Goal: Find specific page/section: Find specific page/section

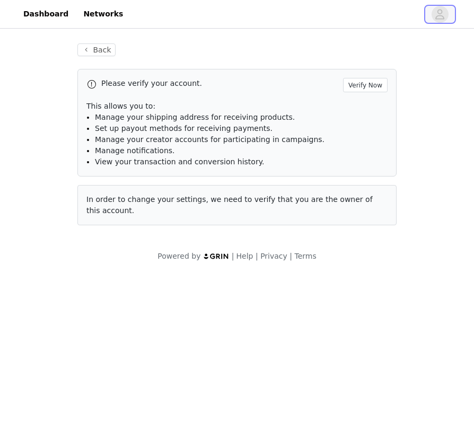
click at [435, 20] on icon "avatar" at bounding box center [440, 14] width 10 height 17
click at [441, 13] on icon "avatar" at bounding box center [440, 14] width 9 height 10
